Goal: Information Seeking & Learning: Learn about a topic

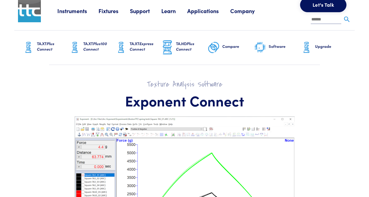
scroll to position [9, 0]
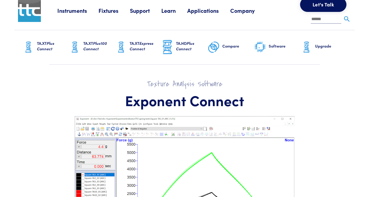
click at [45, 42] on h6 "TA.XT Plus Connect" at bounding box center [53, 46] width 32 height 11
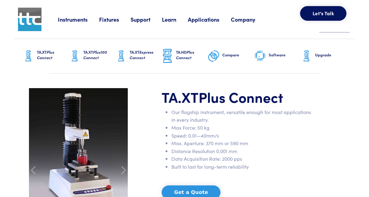
click at [273, 55] on h6 "Software" at bounding box center [285, 54] width 32 height 5
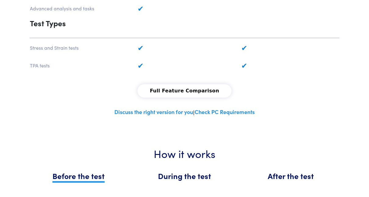
scroll to position [557, 0]
click at [188, 171] on span "During the test" at bounding box center [184, 176] width 53 height 11
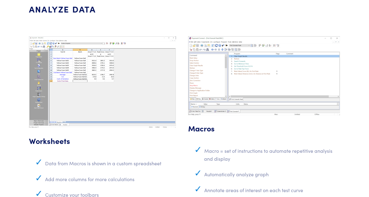
scroll to position [1725, 0]
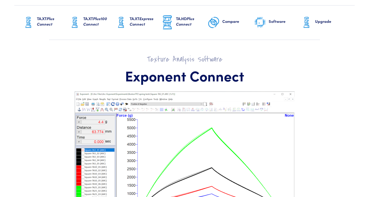
scroll to position [35, 0]
